Goal: Information Seeking & Learning: Learn about a topic

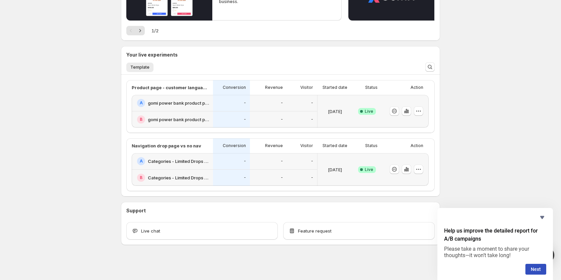
scroll to position [109, 0]
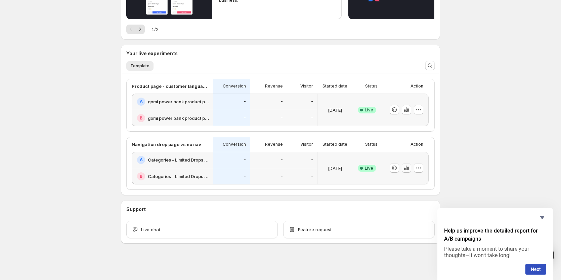
click at [407, 168] on icon "button" at bounding box center [406, 168] width 1 height 4
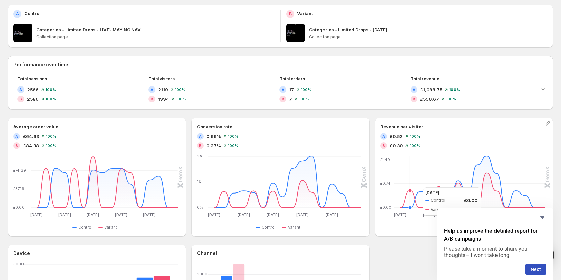
scroll to position [32, 0]
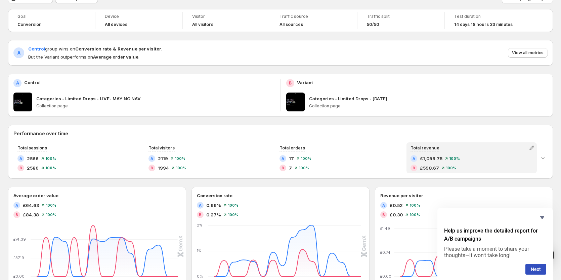
click at [449, 155] on div "A £1,098.75 100 %" at bounding box center [472, 158] width 122 height 7
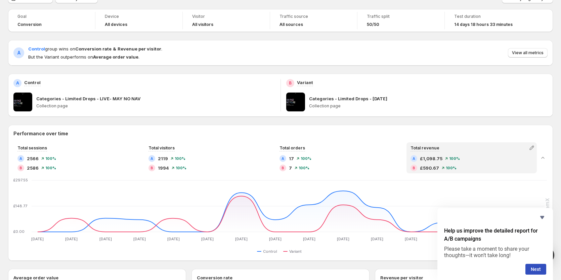
click at [336, 98] on p "Categories - Limited Drops - [DATE]" at bounding box center [348, 98] width 78 height 7
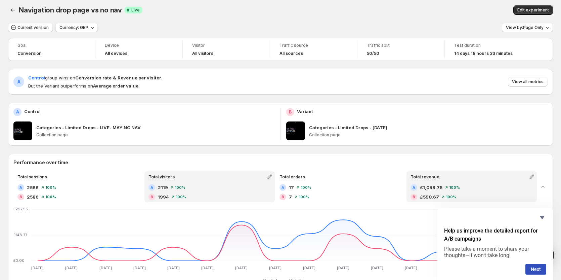
scroll to position [0, 0]
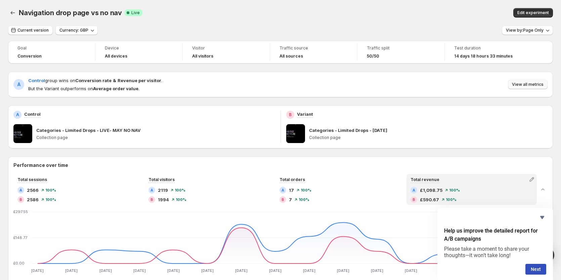
click at [531, 83] on span "View all metrics" at bounding box center [528, 84] width 32 height 5
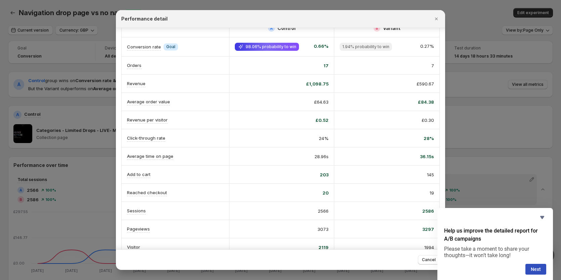
scroll to position [27, 0]
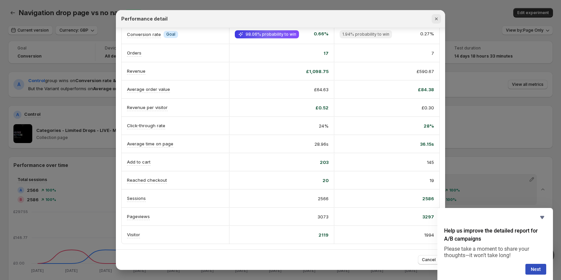
click at [438, 19] on icon "Close" at bounding box center [436, 18] width 7 height 7
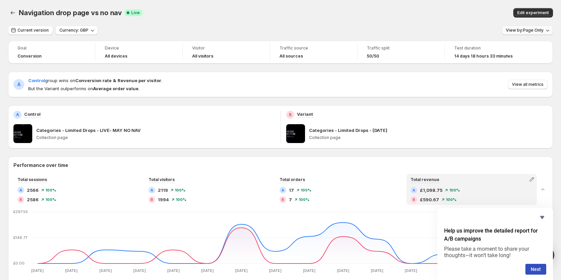
click at [537, 33] on span "View by: Page Only" at bounding box center [525, 30] width 38 height 5
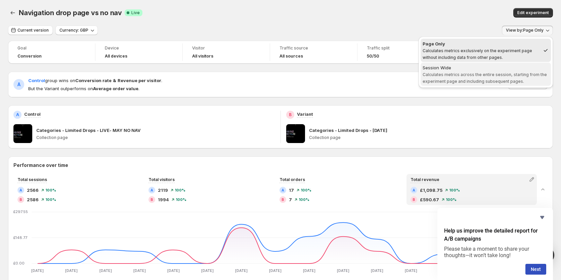
click at [483, 72] on span "Session Wide Calculates metrics across the entire session, starting from the ex…" at bounding box center [486, 73] width 126 height 19
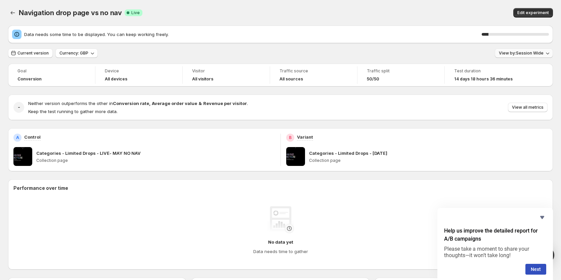
click at [530, 27] on div "Data needs some time to be displayed. You can keep working freely. 10 % Current…" at bounding box center [280, 246] width 545 height 440
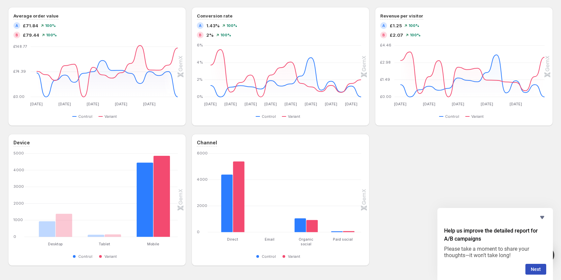
scroll to position [311, 0]
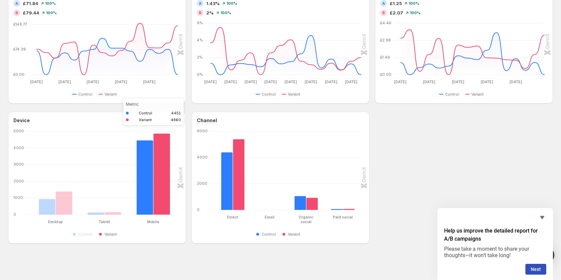
click at [155, 166] on rect "Variant 4860" at bounding box center [161, 172] width 17 height 83
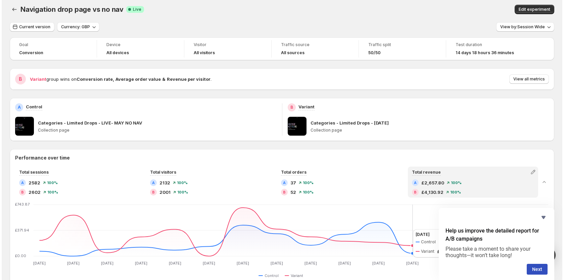
scroll to position [0, 0]
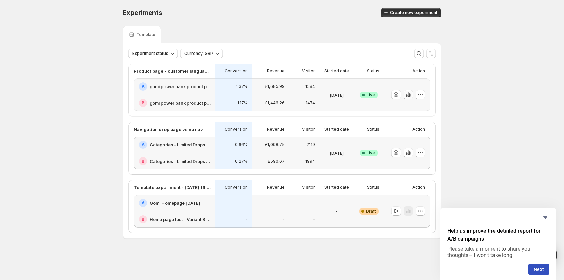
click at [410, 95] on icon "button" at bounding box center [409, 95] width 1 height 4
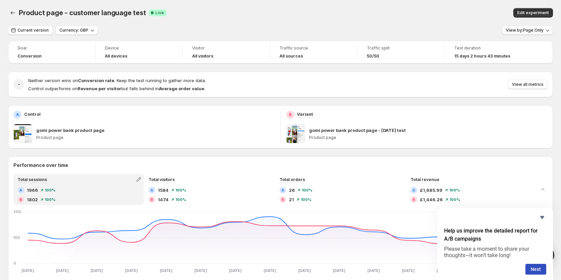
click at [528, 32] on span "View by: Page Only" at bounding box center [525, 30] width 38 height 5
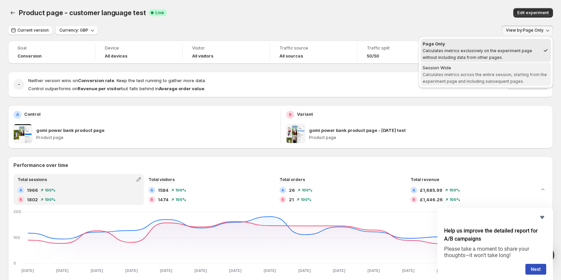
click at [482, 72] on span "Calculates metrics across the entire session, starting from the experiment page…" at bounding box center [485, 78] width 124 height 12
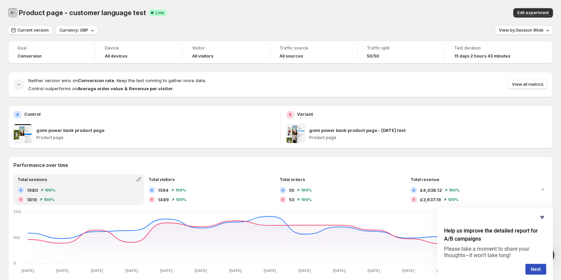
click at [13, 13] on icon "Back" at bounding box center [12, 12] width 7 height 7
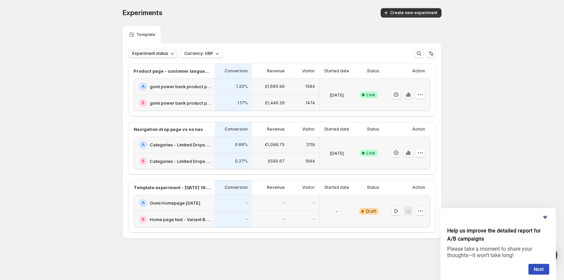
click at [162, 53] on span "Experiment status" at bounding box center [150, 53] width 36 height 5
click at [421, 153] on icon "button" at bounding box center [420, 152] width 1 height 1
click at [475, 141] on div "Experiments. This page is ready Experiments Create new experiment Template Expe…" at bounding box center [282, 137] width 564 height 274
